Goal: Information Seeking & Learning: Compare options

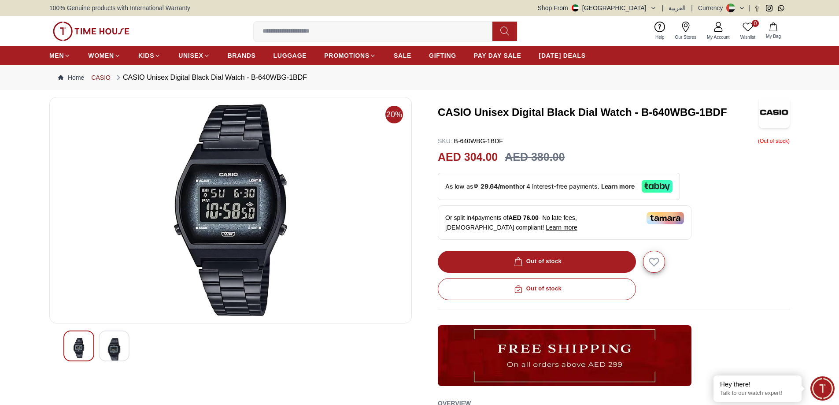
click at [93, 76] on link "CASIO" at bounding box center [100, 77] width 19 height 9
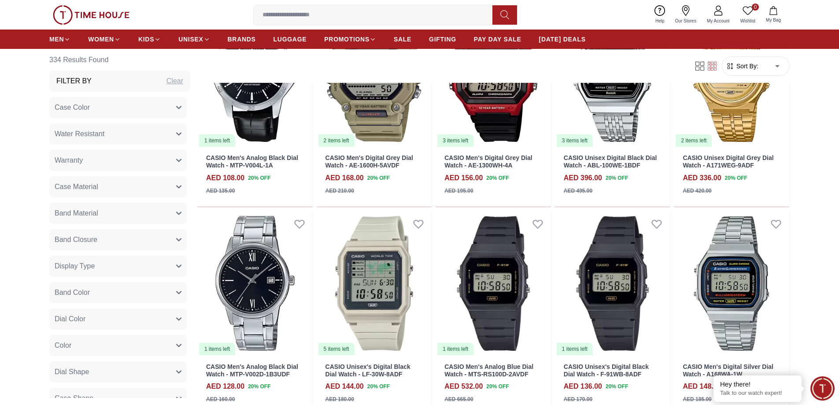
scroll to position [573, 0]
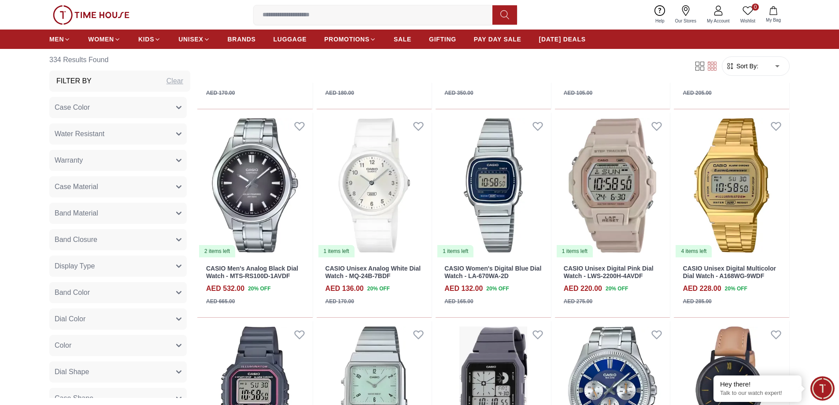
scroll to position [1762, 0]
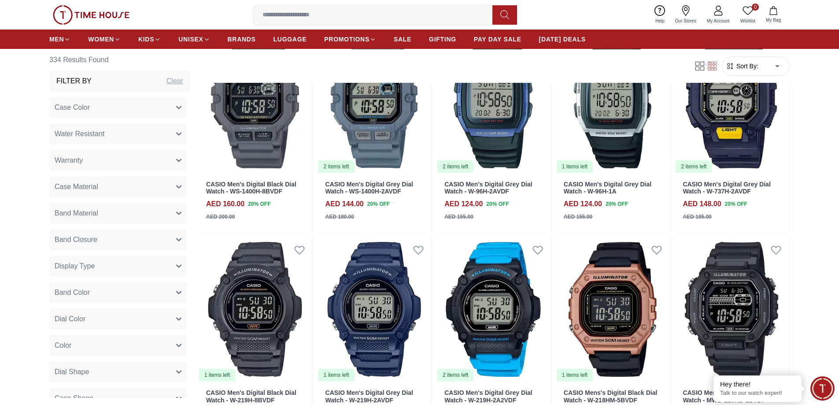
scroll to position [2687, 0]
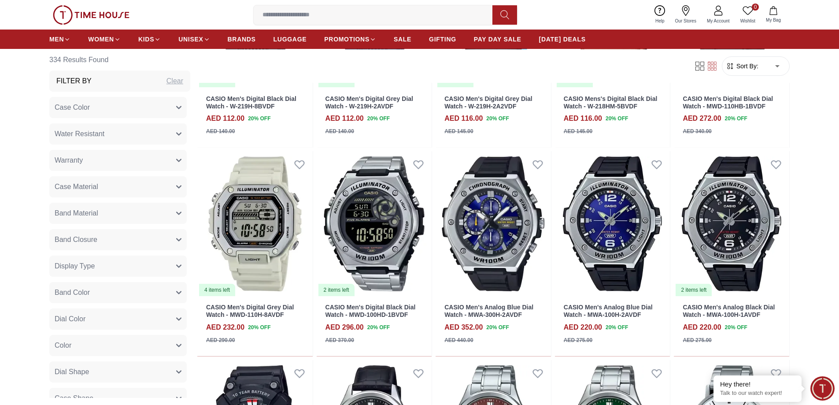
scroll to position [2907, 0]
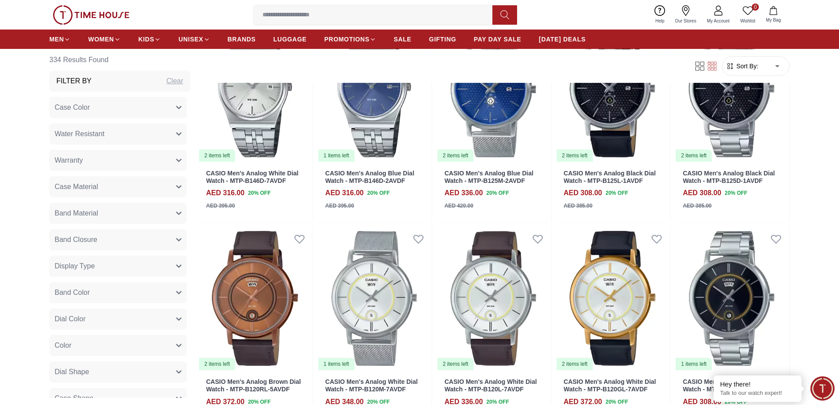
scroll to position [4052, 0]
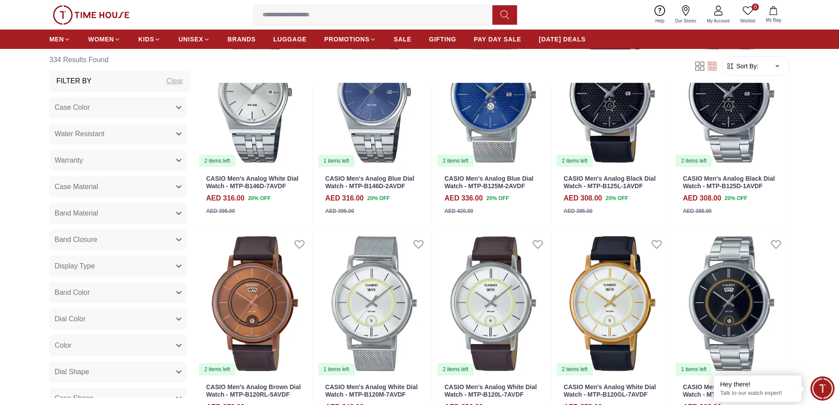
click at [115, 185] on button "Case Material" at bounding box center [117, 186] width 137 height 21
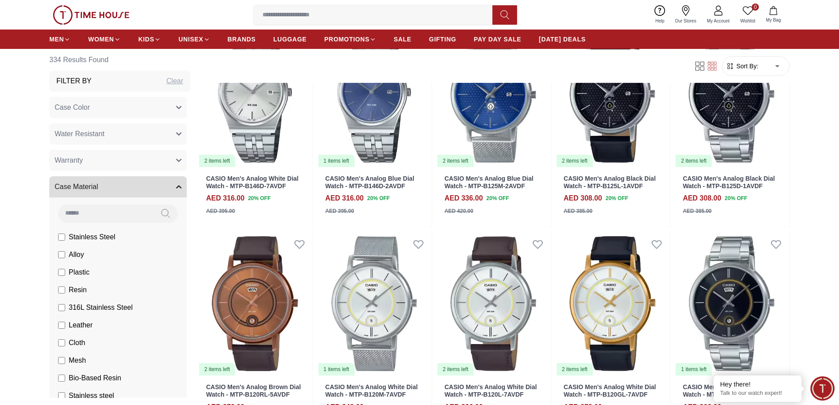
click at [115, 185] on button "Case Material" at bounding box center [117, 186] width 137 height 21
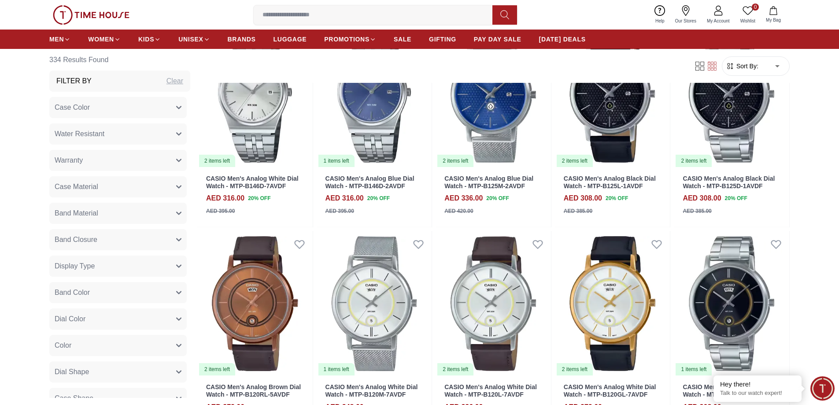
click at [120, 217] on button "Band Material" at bounding box center [117, 213] width 137 height 21
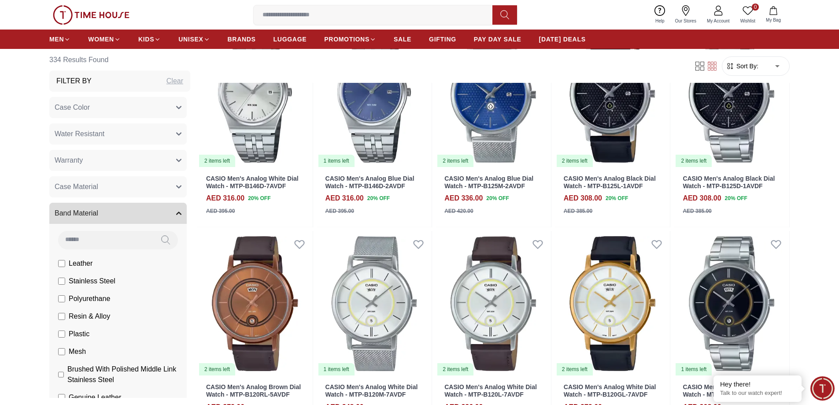
click at [122, 215] on button "Band Material" at bounding box center [117, 213] width 137 height 21
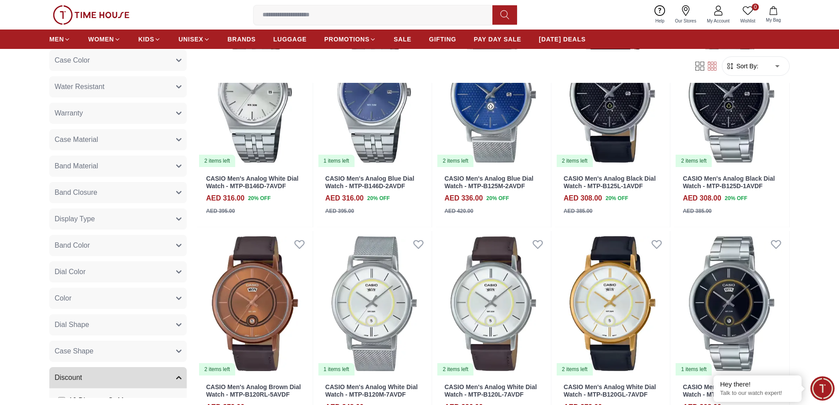
scroll to position [132, 0]
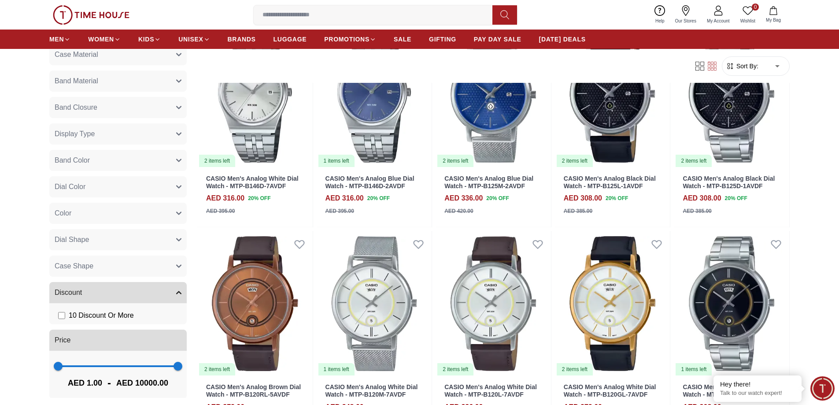
click at [96, 244] on button "Dial Shape" at bounding box center [117, 239] width 137 height 21
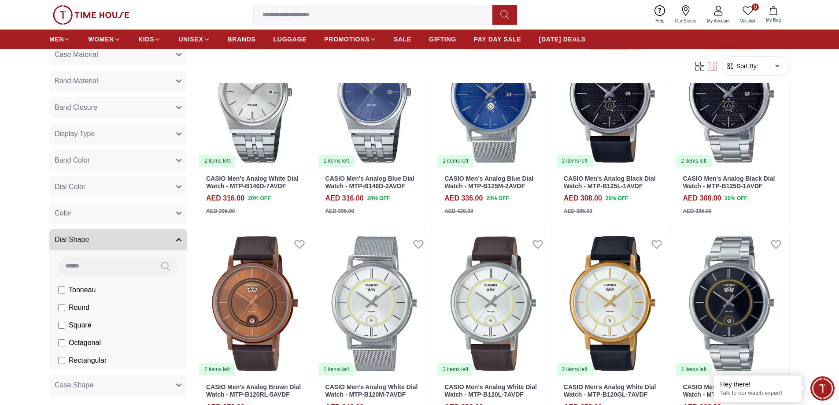
click at [96, 244] on button "Dial Shape" at bounding box center [117, 239] width 137 height 21
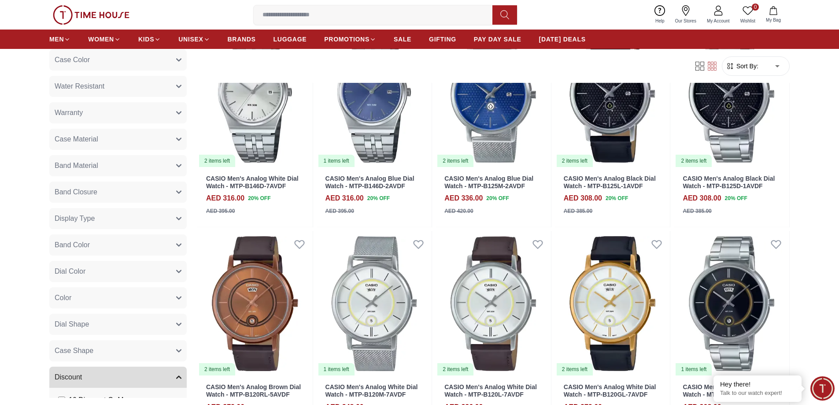
scroll to position [44, 0]
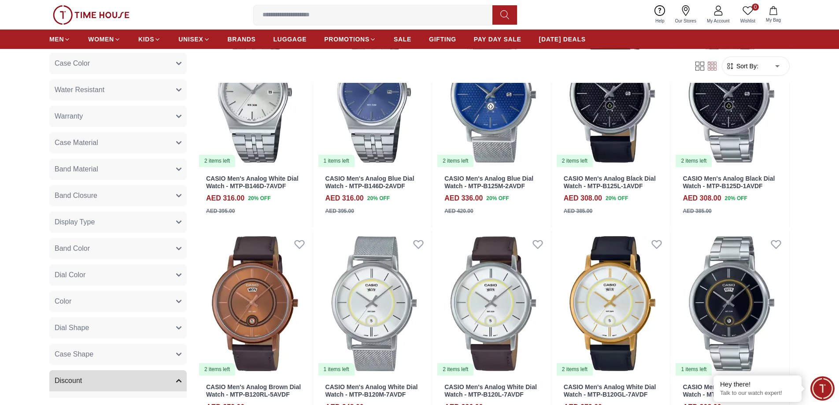
click at [109, 195] on button "Band Closure" at bounding box center [117, 195] width 137 height 21
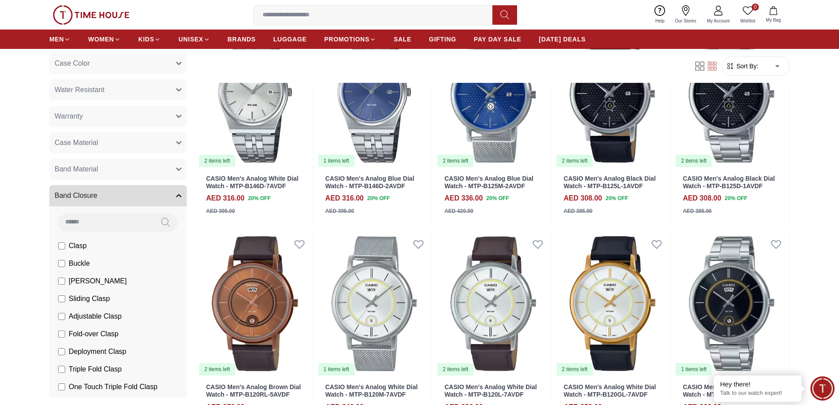
click at [109, 195] on button "Band Closure" at bounding box center [117, 195] width 137 height 21
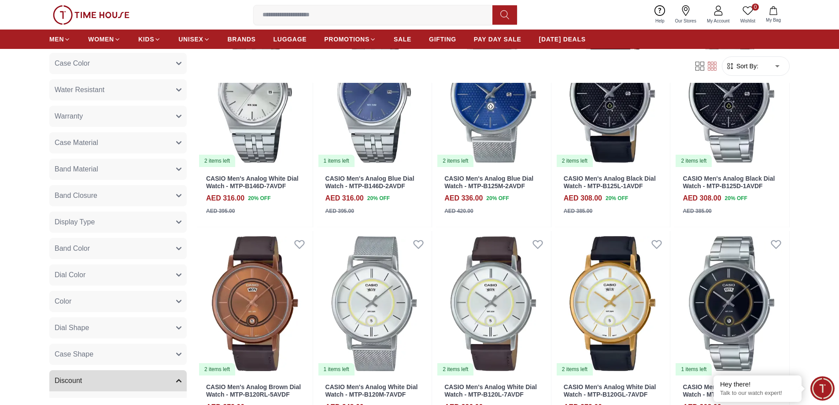
scroll to position [0, 0]
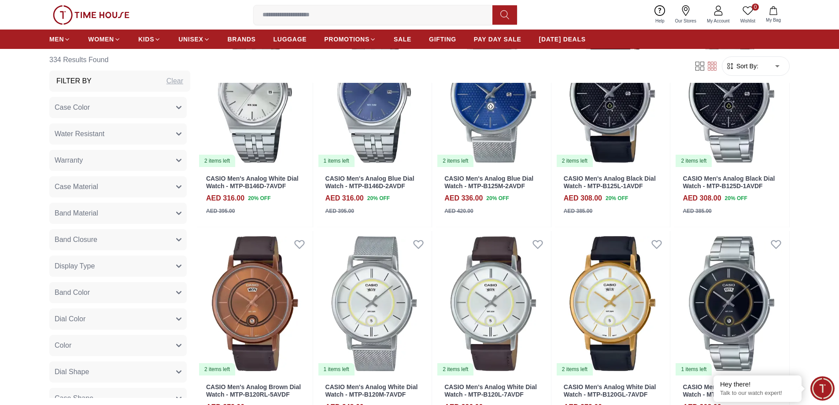
click at [116, 267] on button "Display Type" at bounding box center [117, 265] width 137 height 21
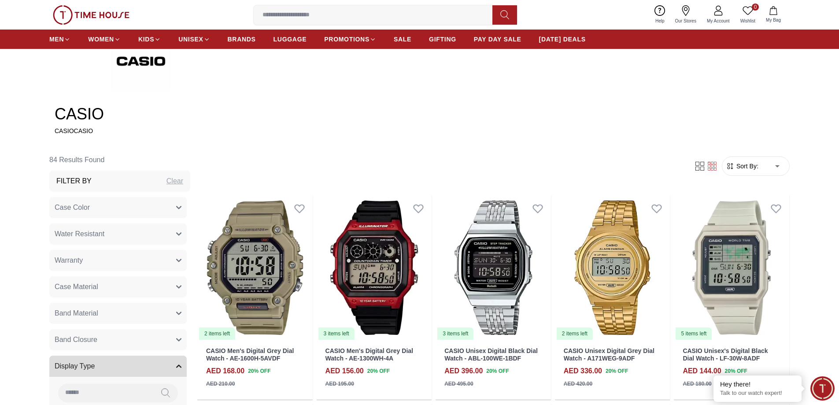
scroll to position [236, 0]
